Goal: Find specific page/section: Find specific page/section

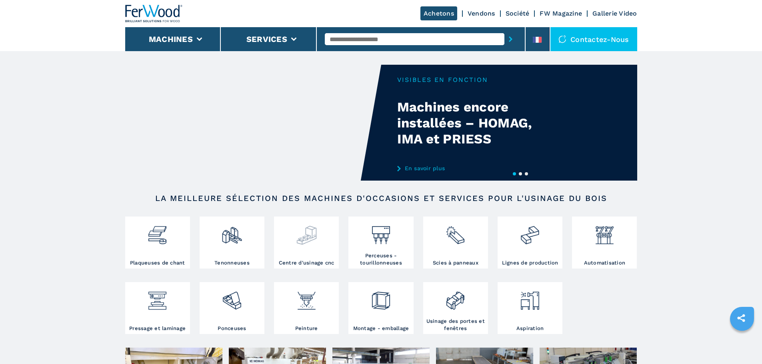
drag, startPoint x: 0, startPoint y: 0, endPoint x: 315, endPoint y: 238, distance: 394.7
click at [315, 238] on img at bounding box center [306, 232] width 21 height 27
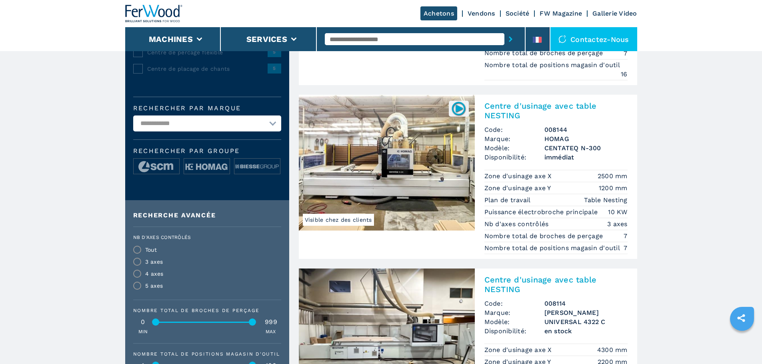
scroll to position [280, 0]
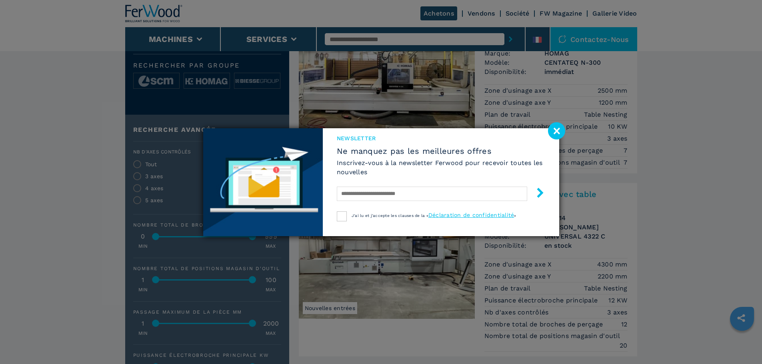
click at [556, 132] on image at bounding box center [556, 130] width 17 height 17
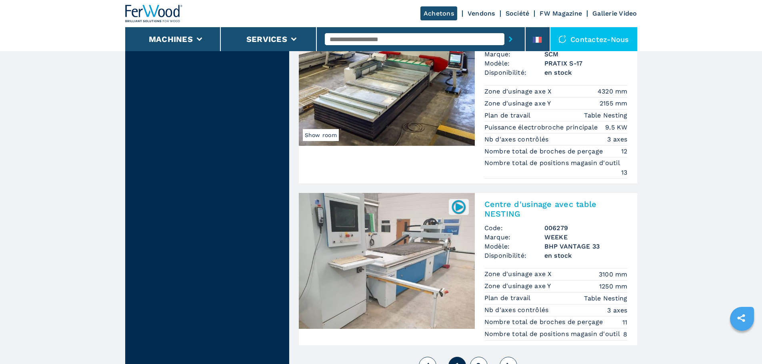
scroll to position [2000, 0]
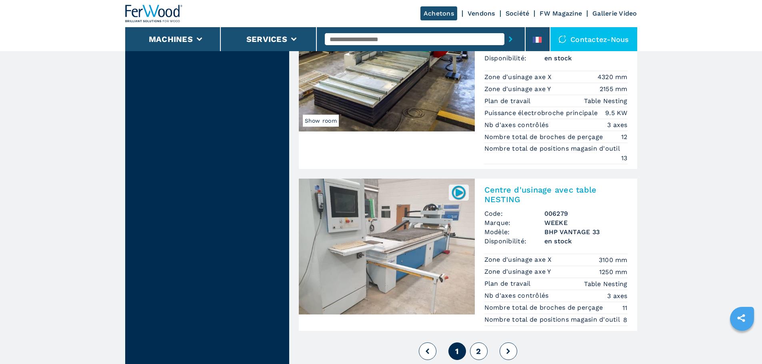
click at [508, 346] on button at bounding box center [509, 352] width 18 height 18
